Goal: Information Seeking & Learning: Learn about a topic

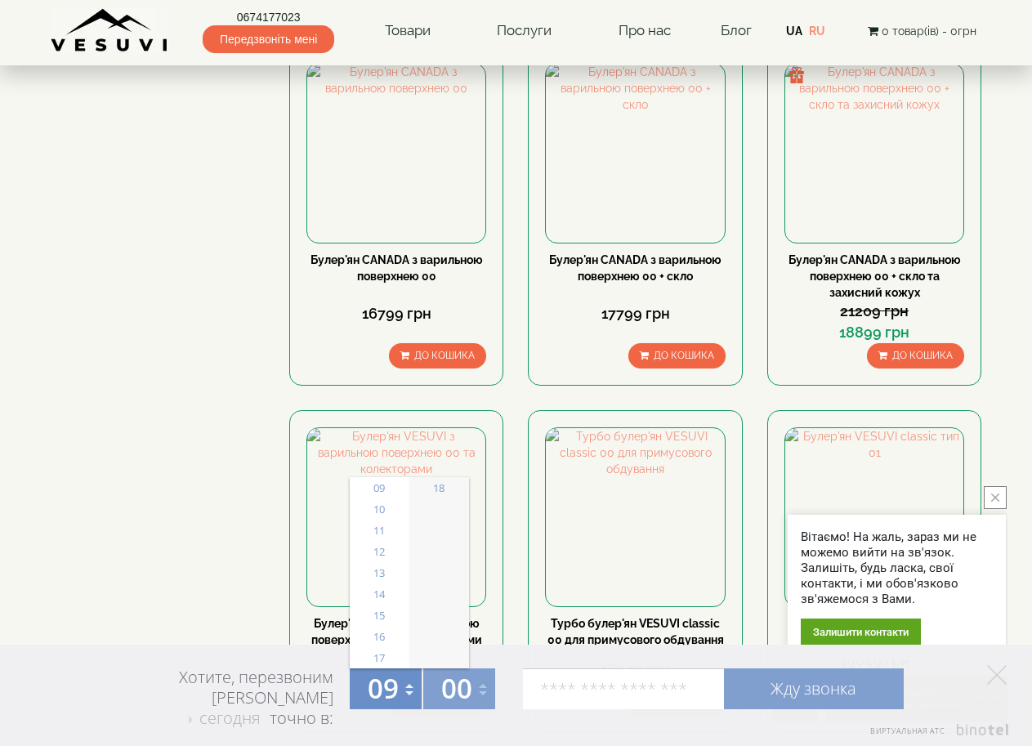
scroll to position [1634, 0]
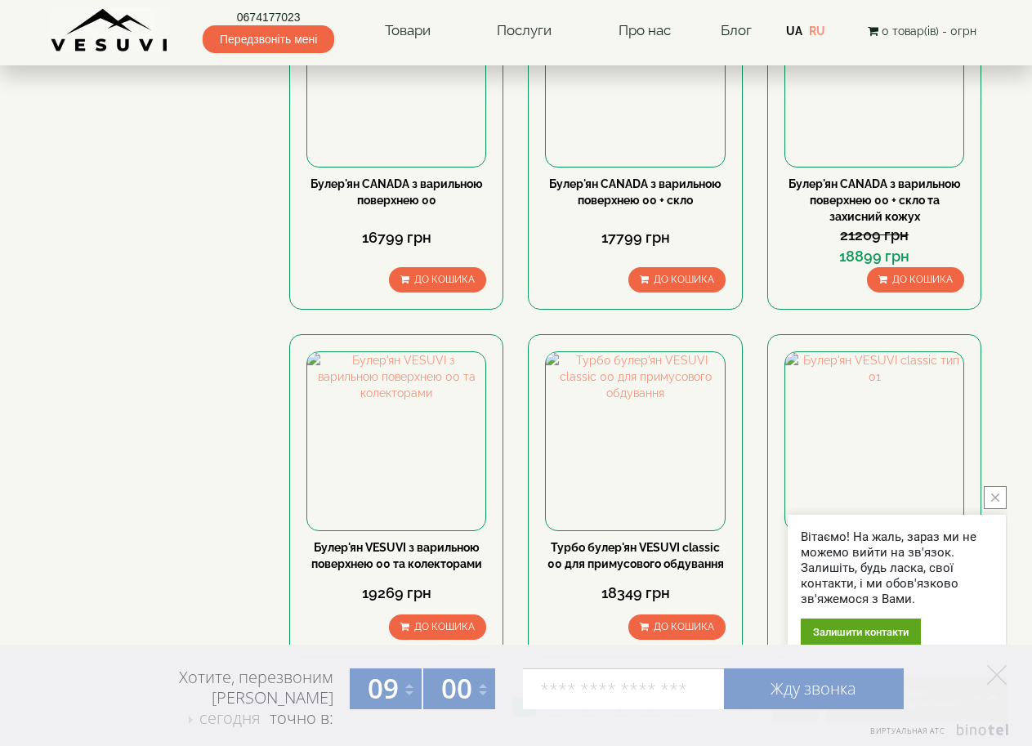
click at [682, 698] on link "6" at bounding box center [683, 706] width 24 height 17
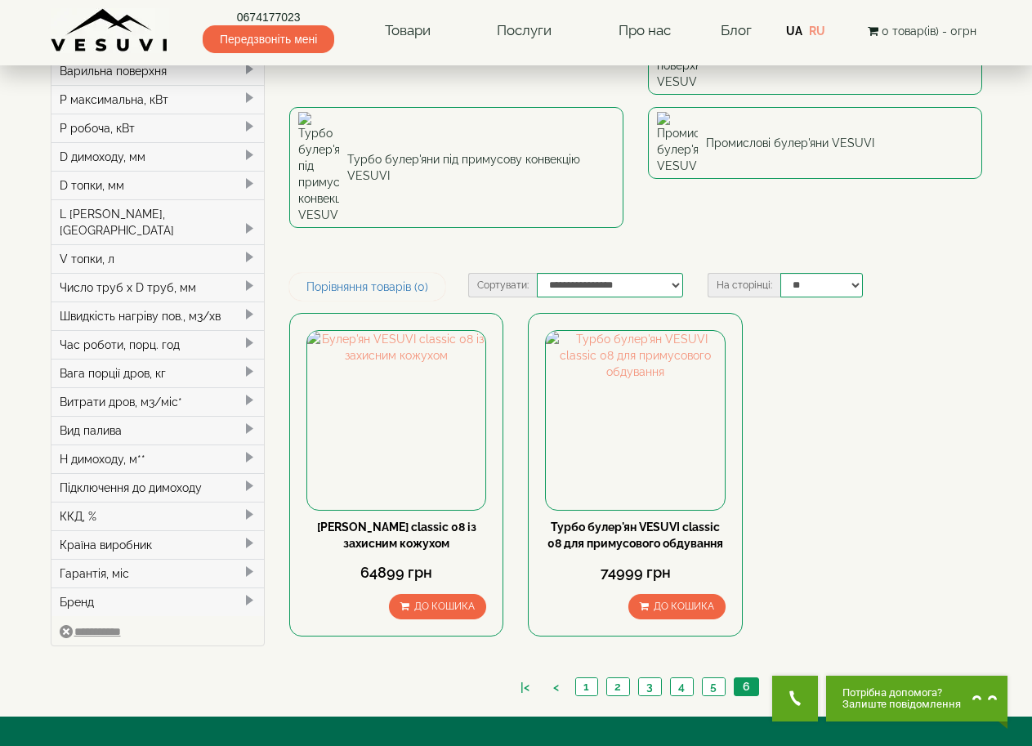
scroll to position [245, 0]
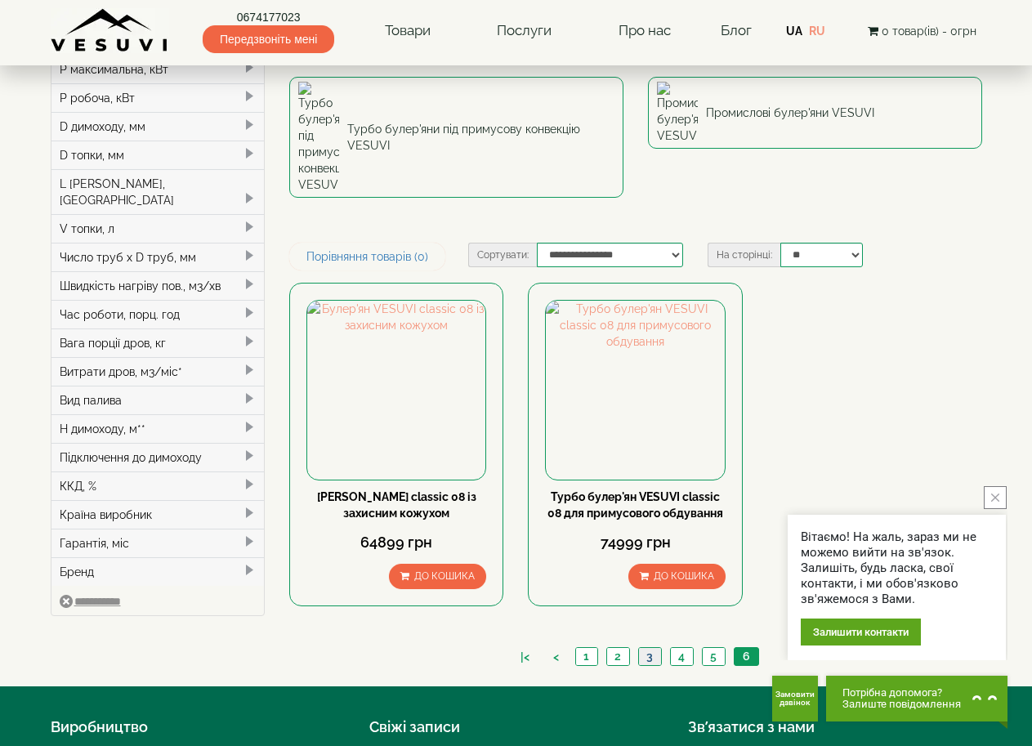
click at [649, 648] on link "3" at bounding box center [649, 656] width 23 height 17
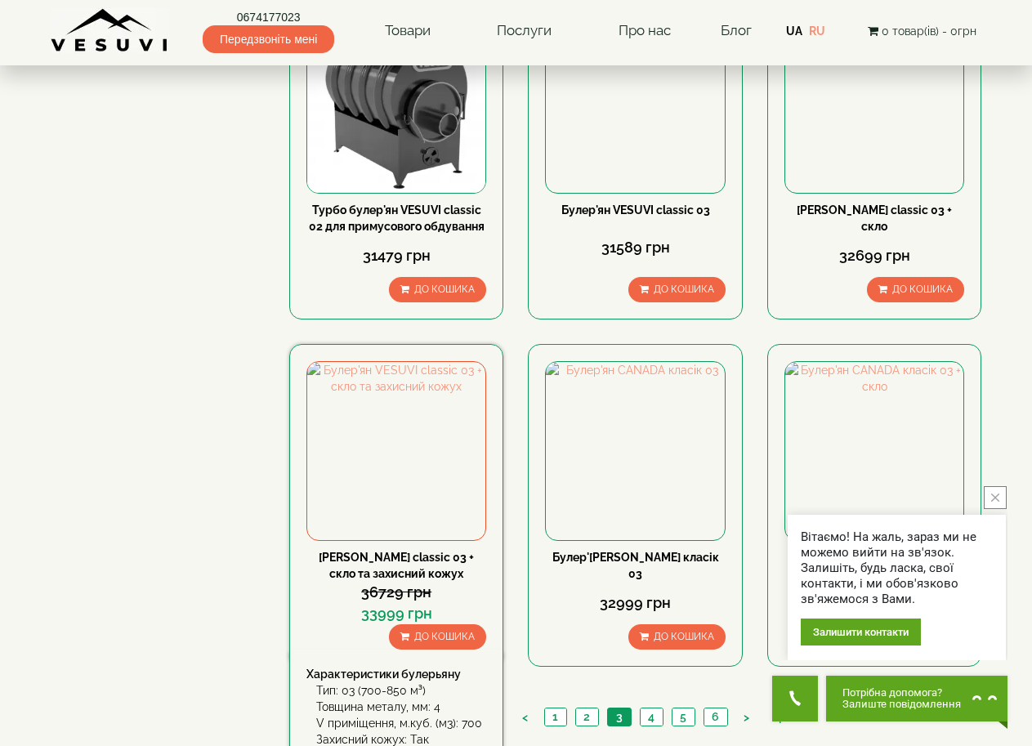
scroll to position [1715, 0]
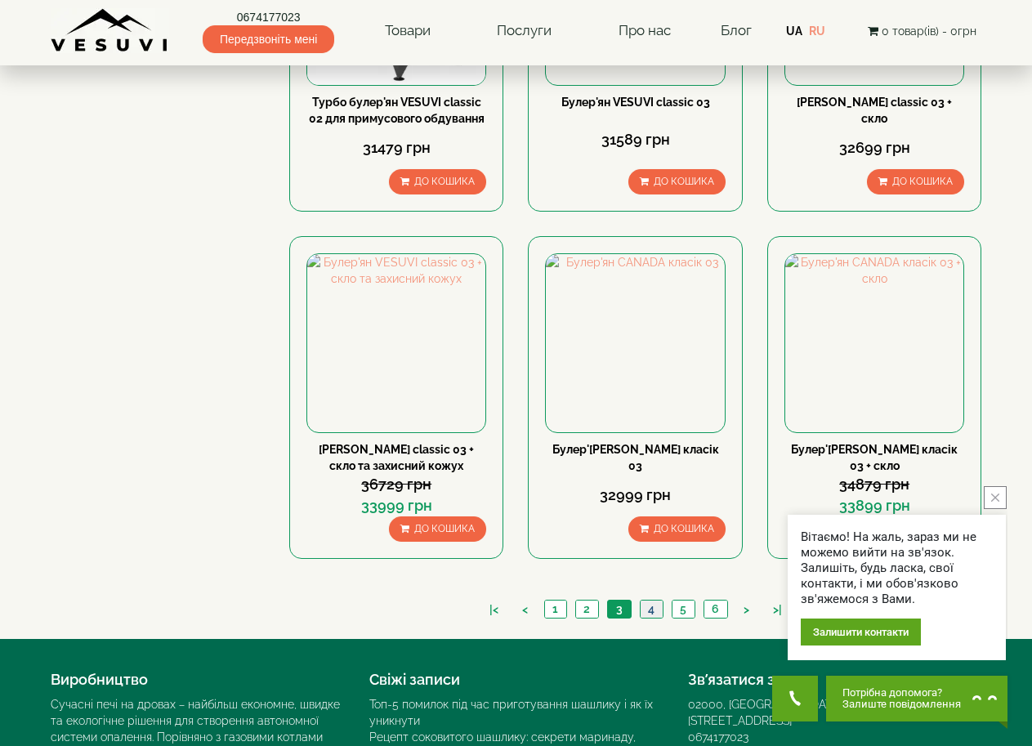
click at [649, 600] on link "4" at bounding box center [651, 608] width 23 height 17
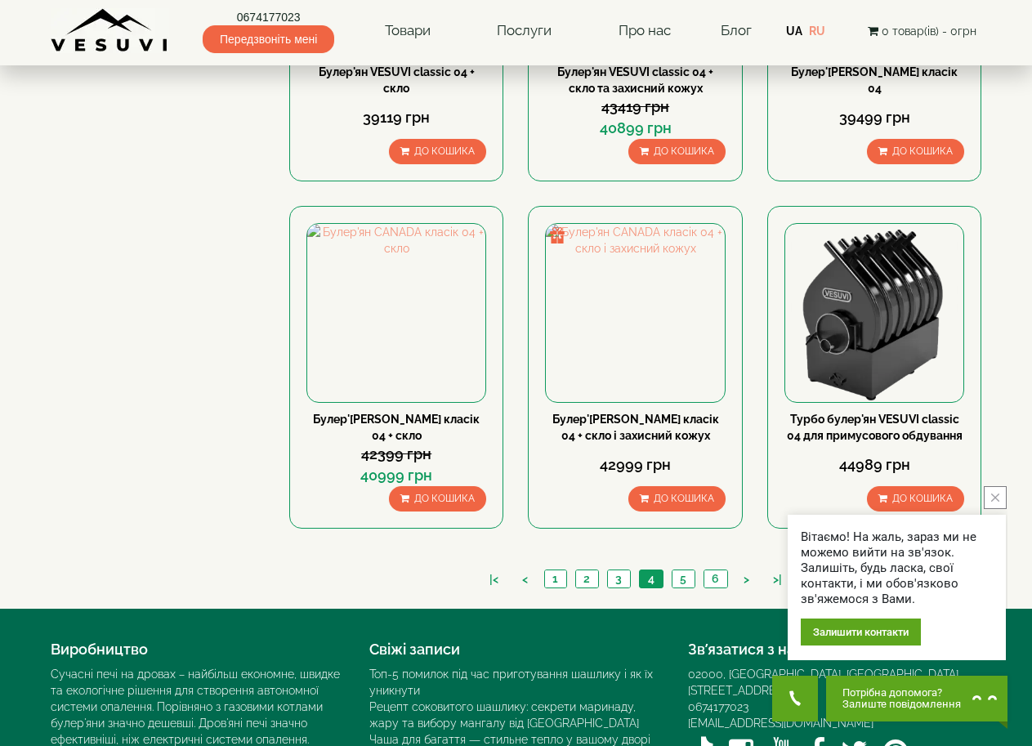
scroll to position [1763, 0]
